Goal: Task Accomplishment & Management: Complete application form

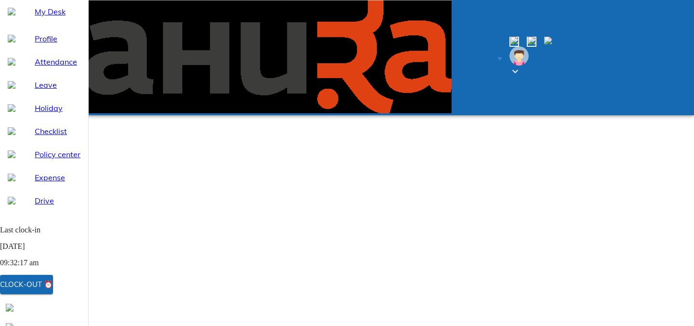
click at [44, 17] on span "My Desk" at bounding box center [58, 12] width 46 height 12
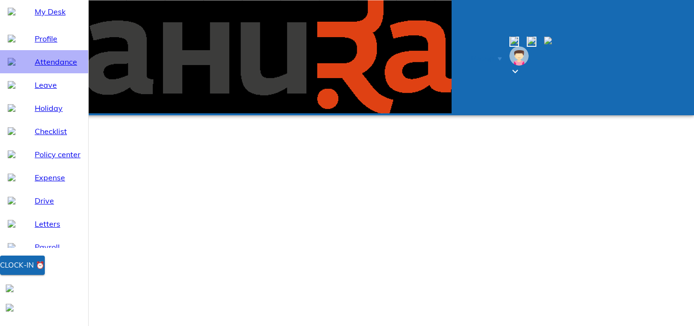
click at [43, 67] on span "Attendance" at bounding box center [58, 62] width 46 height 12
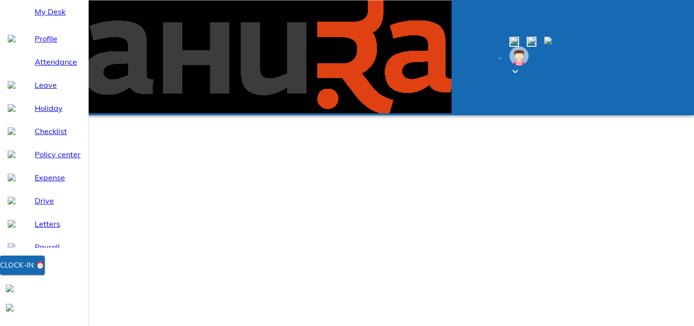
select select "9"
type input "10:38"
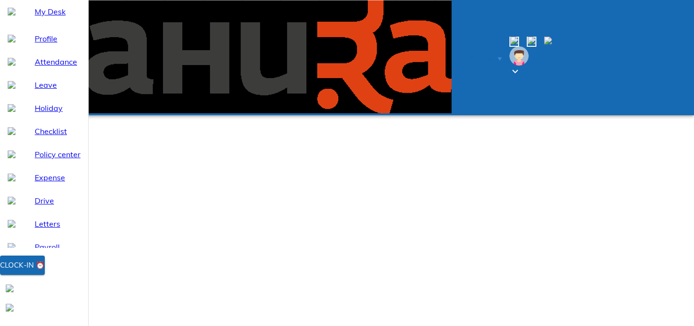
type textarea "w"
type textarea "x"
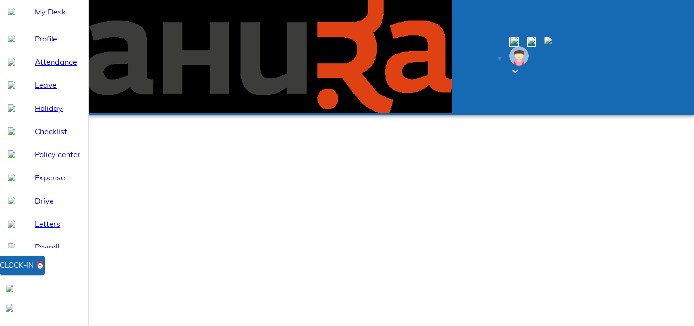
type textarea "wf"
type textarea "x"
type textarea "wfh"
type textarea "x"
type textarea "wfh"
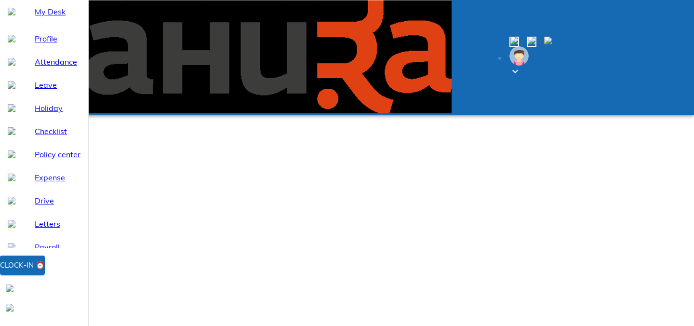
type textarea "x"
click at [36, 17] on span "My Desk" at bounding box center [58, 12] width 46 height 12
